Goal: Communication & Community: Answer question/provide support

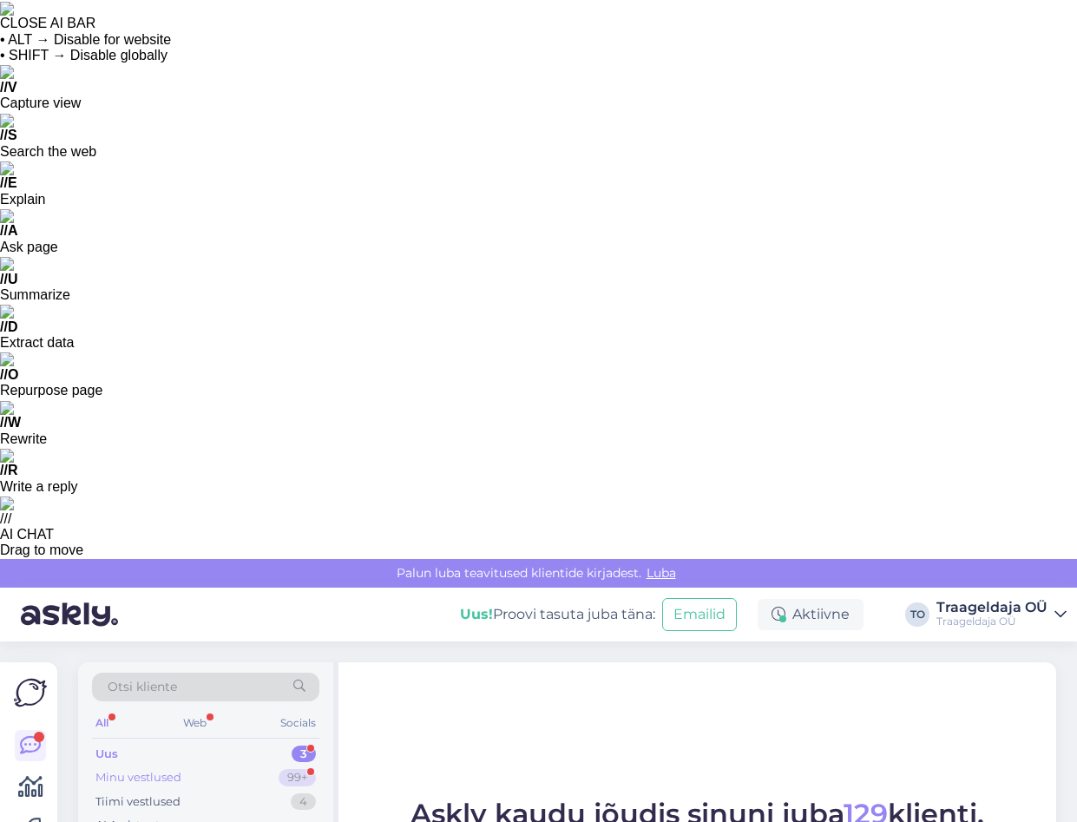
click at [202, 765] on div "Minu vestlused 99+" at bounding box center [205, 777] width 227 height 24
click at [201, 742] on div "Uus 3" at bounding box center [205, 754] width 227 height 24
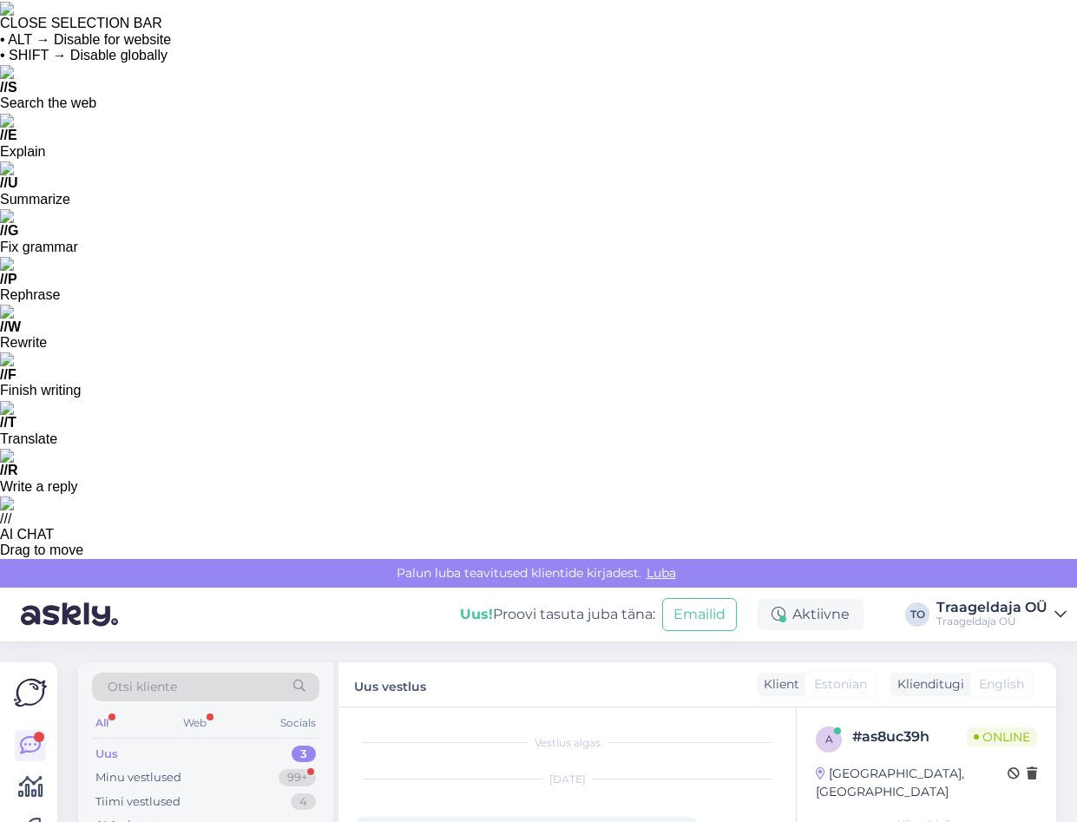
drag, startPoint x: 557, startPoint y: 750, endPoint x: 548, endPoint y: 744, distance: 11.3
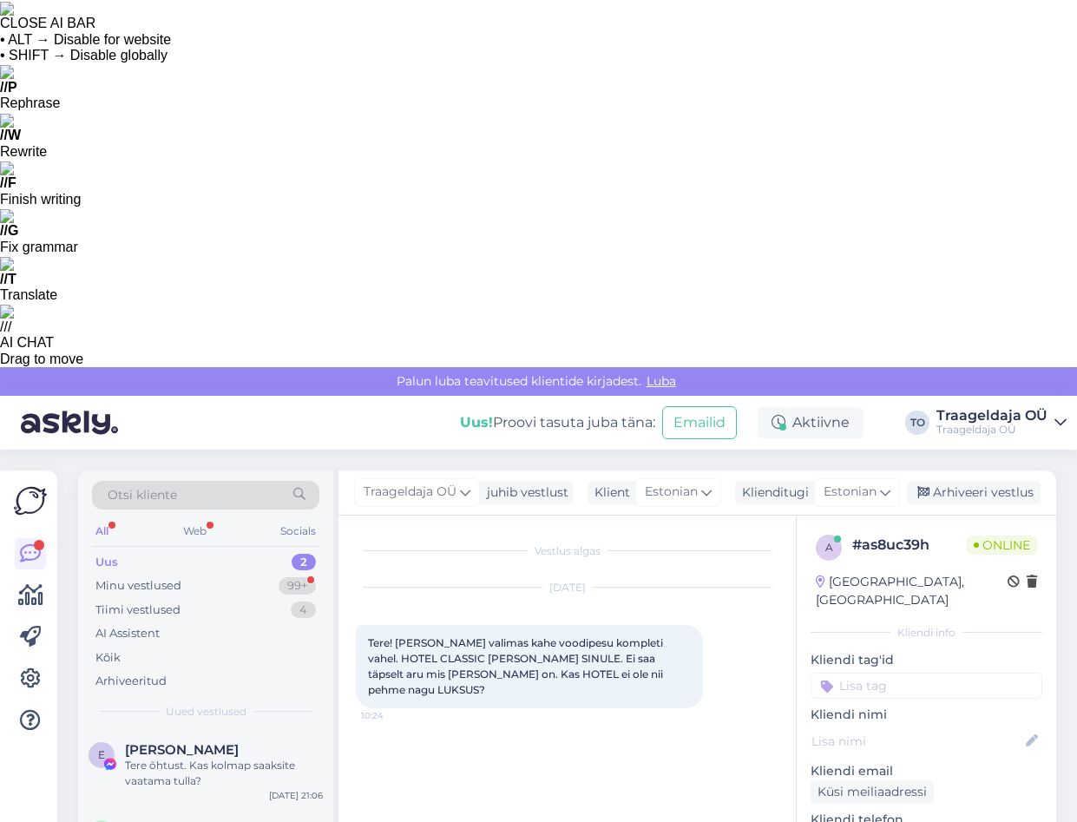
type textarea "Tere!"
type textarea "Mõlemad voodipesud on väljanägemiselt ühesugused, aga Luksus sinule on veidi si…"
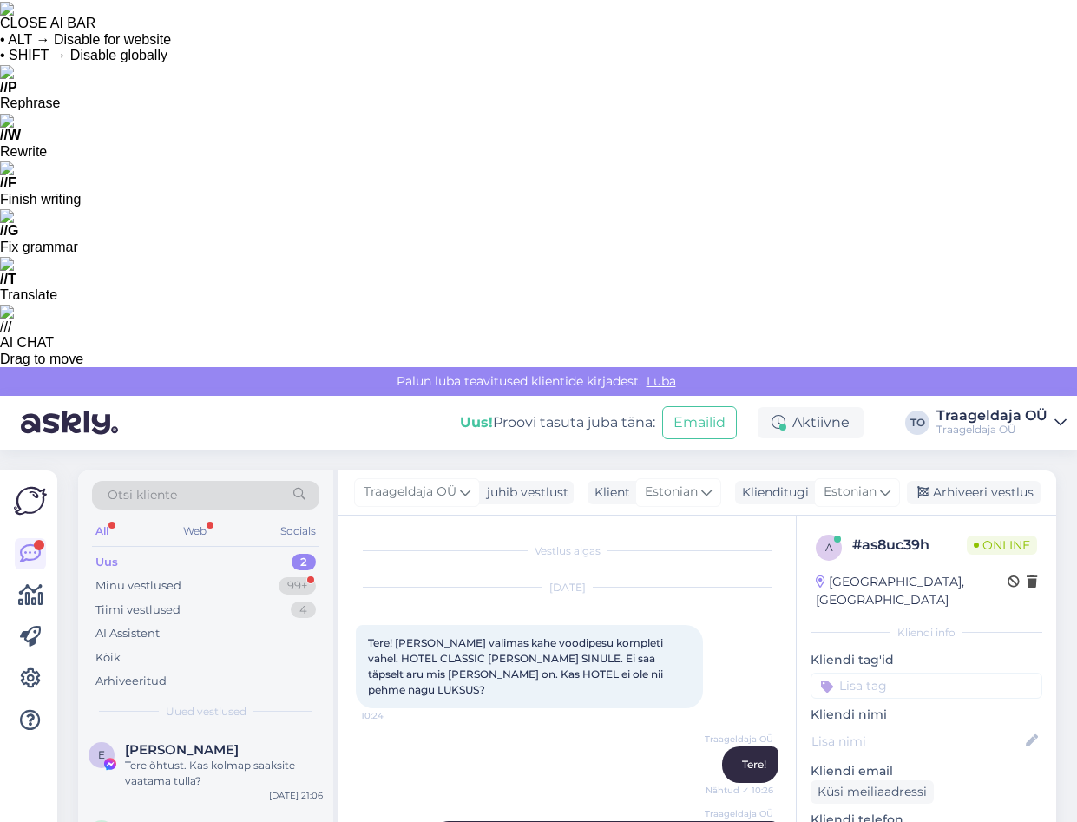
paste textarea "Öko-Tex Standard 100 sertifikaadiga,"
type textarea "Jah, peaks [PERSON_NAME], sest on [PERSON_NAME]-Tex Standard 100 sertifikaadiga…"
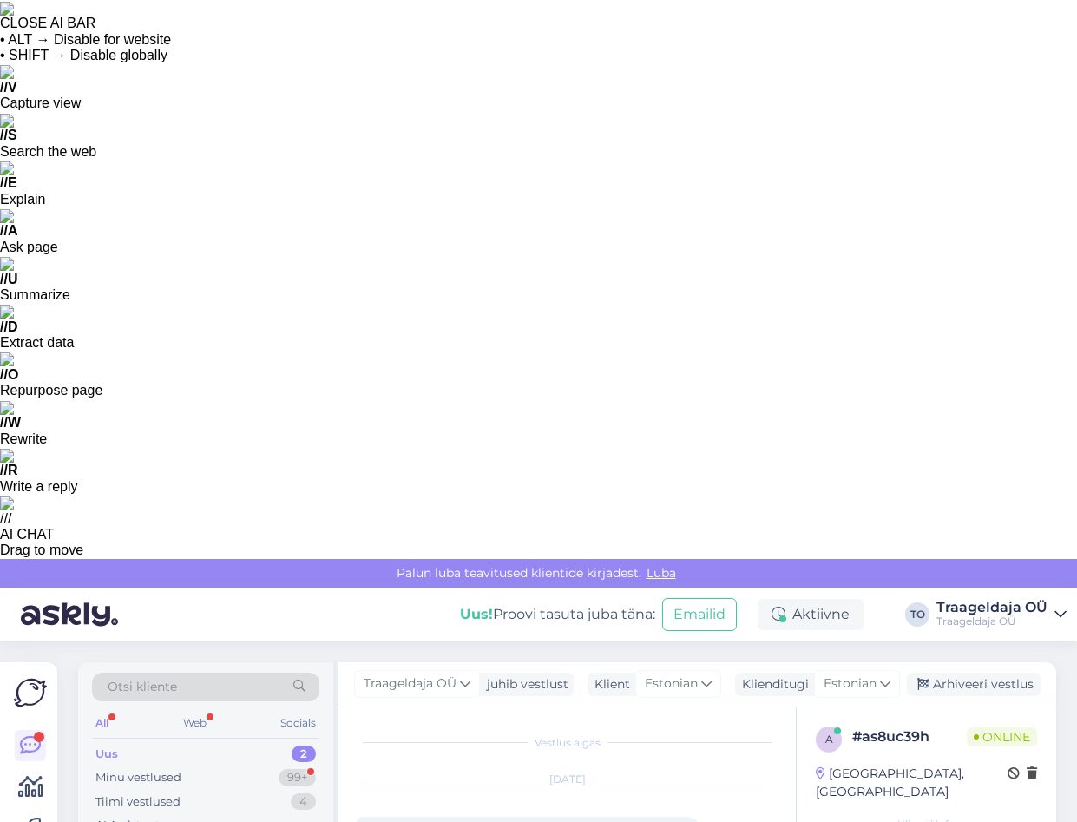
scroll to position [42, 0]
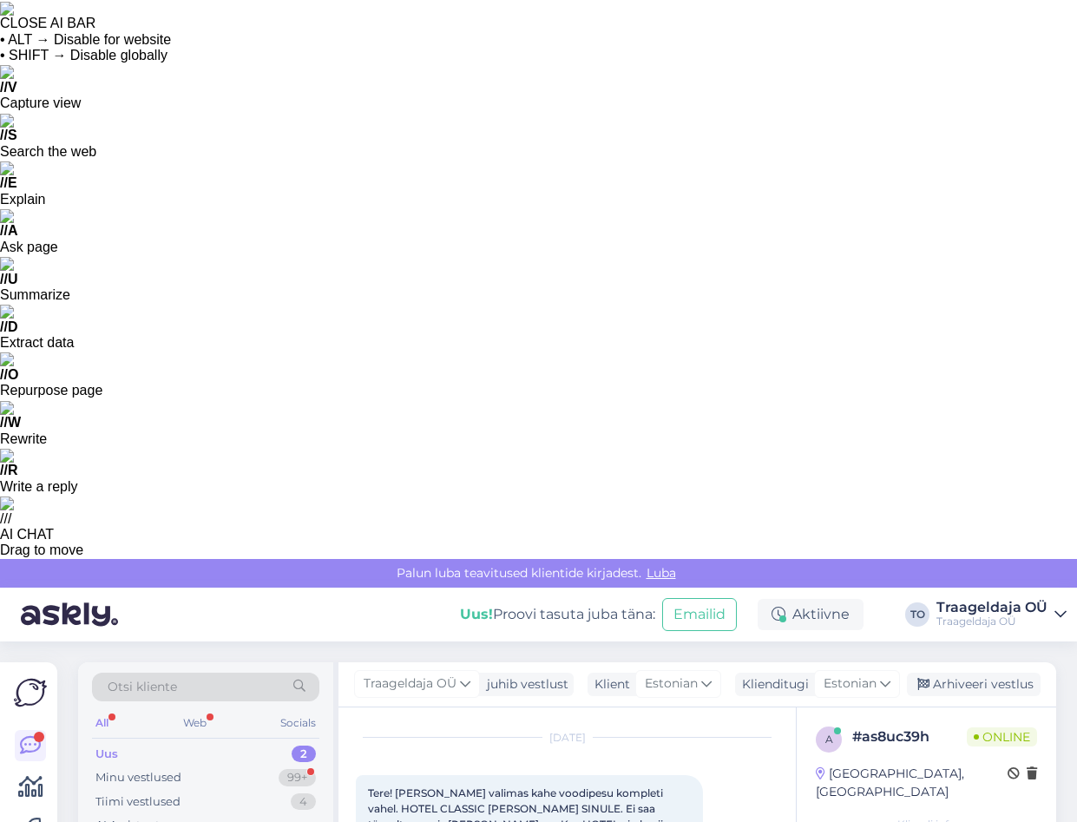
type textarea "Palun, kui tekib veel küsimusi, siis aitame meeleldi."
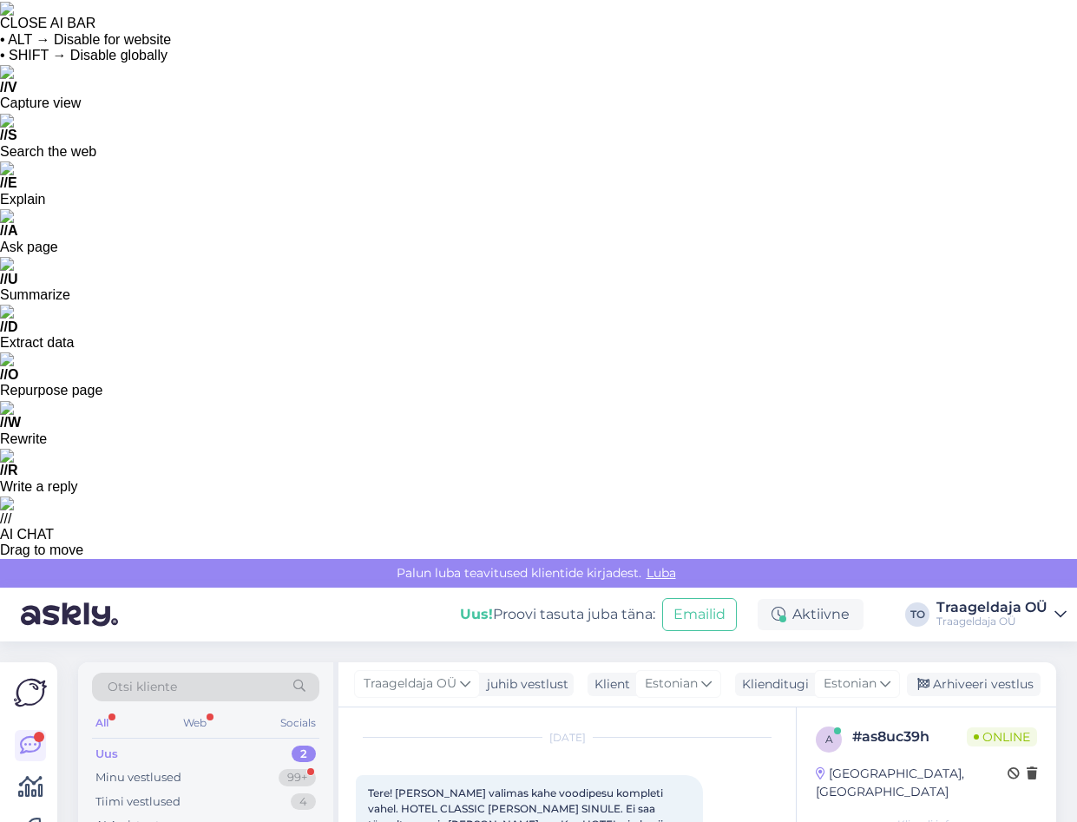
scroll to position [116, 0]
